Goal: Navigation & Orientation: Find specific page/section

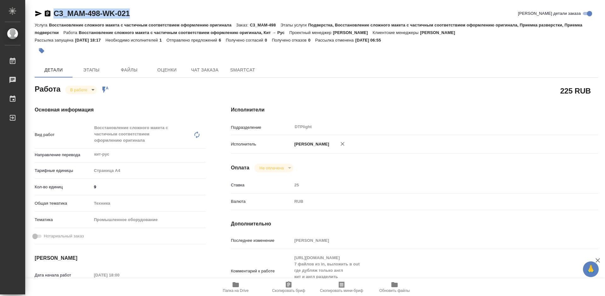
drag, startPoint x: 113, startPoint y: 14, endPoint x: 55, endPoint y: 16, distance: 57.7
click at [55, 16] on div "C3_MAM-498-WK-021 Кратко детали заказа" at bounding box center [317, 14] width 564 height 10
copy link "C3_MAM-498-WK-021"
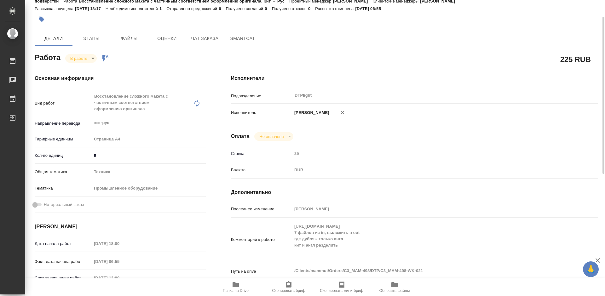
scroll to position [63, 0]
